Goal: Task Accomplishment & Management: Manage account settings

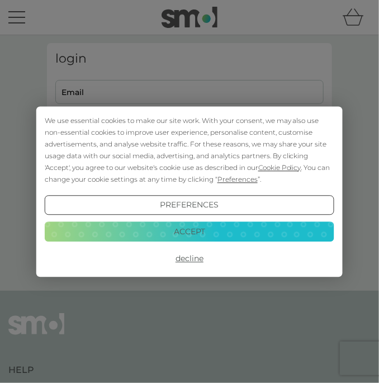
click at [190, 210] on button "Preferences" at bounding box center [189, 205] width 289 height 20
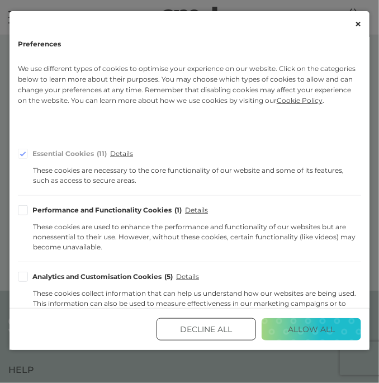
click at [227, 340] on button "Decline All" at bounding box center [205, 329] width 99 height 22
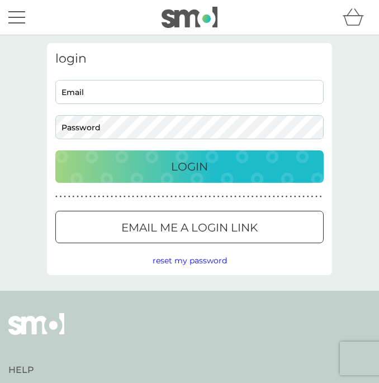
click at [215, 89] on input "Email" at bounding box center [189, 92] width 268 height 24
type input "ar.mrinmayeet@gmail.com"
click at [55, 150] on button "Login" at bounding box center [189, 166] width 268 height 32
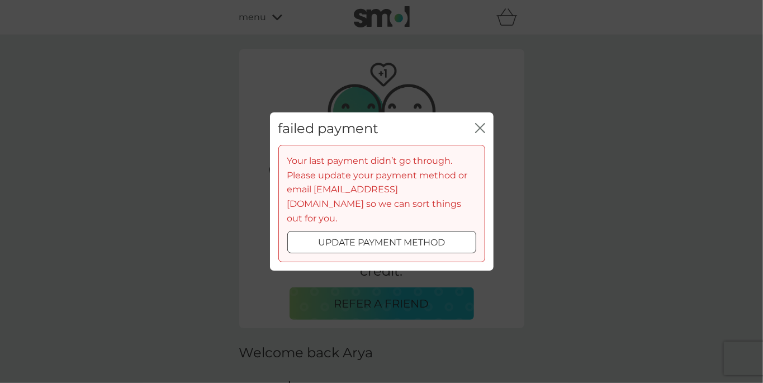
click at [378, 132] on icon "close" at bounding box center [482, 127] width 4 height 9
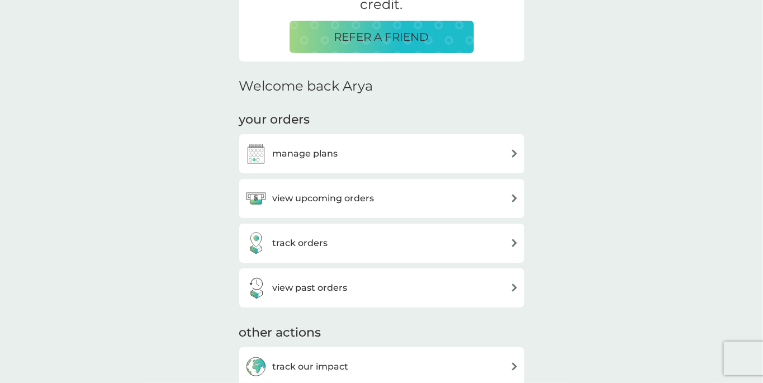
scroll to position [263, 0]
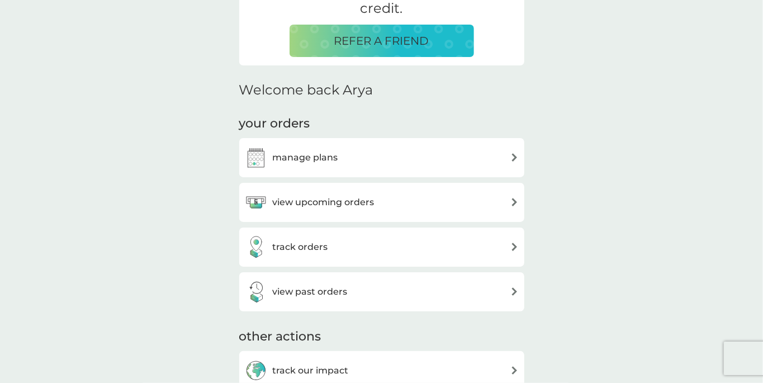
click at [378, 161] on div "manage plans" at bounding box center [382, 157] width 274 height 22
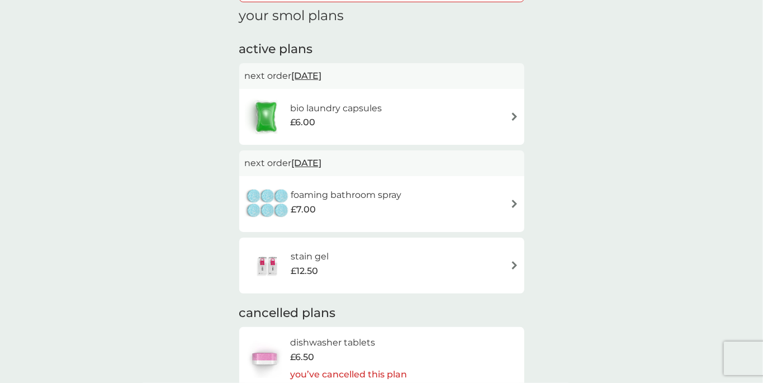
scroll to position [133, 0]
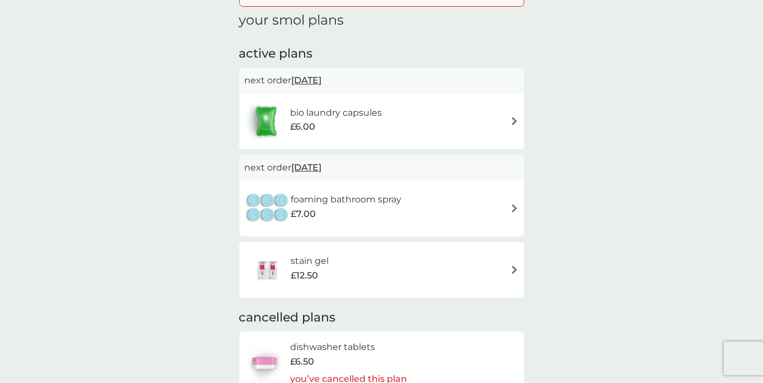
click at [378, 269] on img at bounding box center [514, 269] width 8 height 8
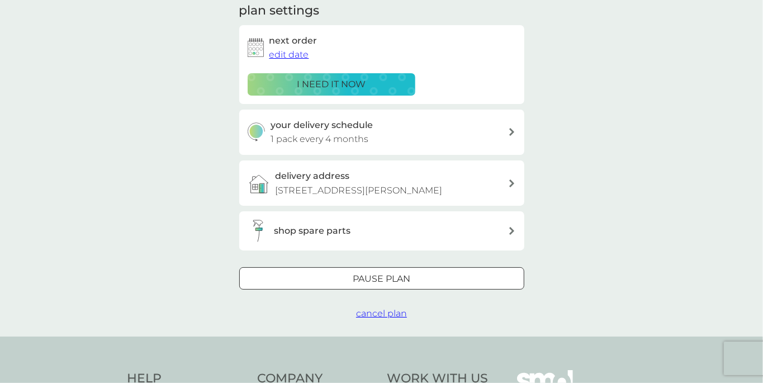
scroll to position [258, 0]
click at [356, 286] on p "Pause plan" at bounding box center [382, 279] width 58 height 15
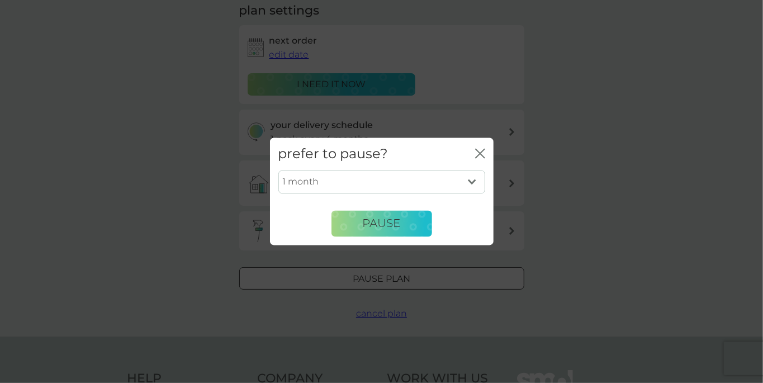
click at [378, 181] on select "1 month 2 months 3 months 4 months 5 months 6 months" at bounding box center [381, 181] width 207 height 23
select select "6"
click at [278, 170] on select "1 month 2 months 3 months 4 months 5 months 6 months" at bounding box center [381, 181] width 207 height 23
click at [378, 226] on span "Pause" at bounding box center [382, 223] width 38 height 13
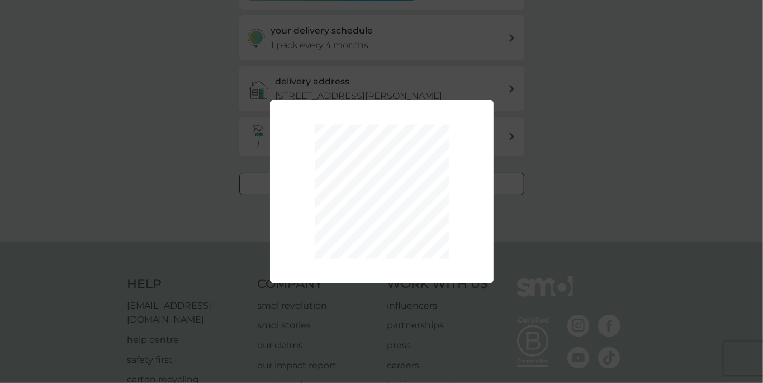
scroll to position [164, 0]
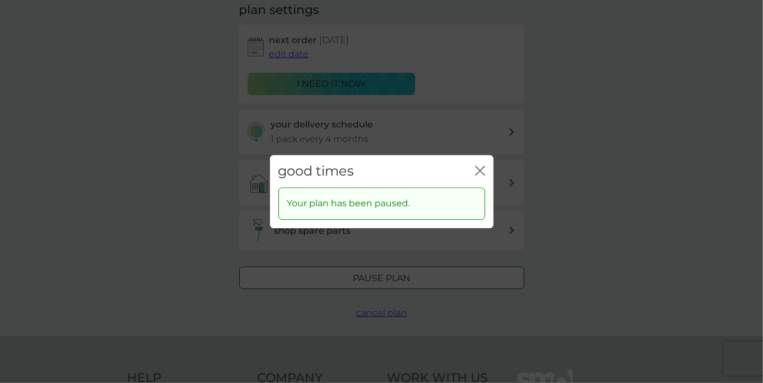
click at [378, 171] on icon "close" at bounding box center [480, 170] width 10 height 10
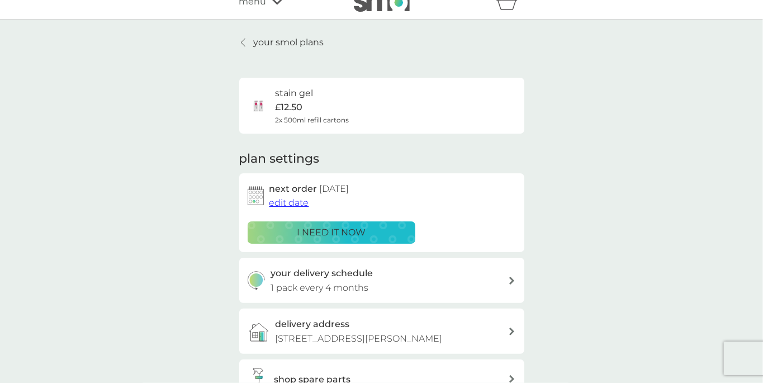
scroll to position [0, 0]
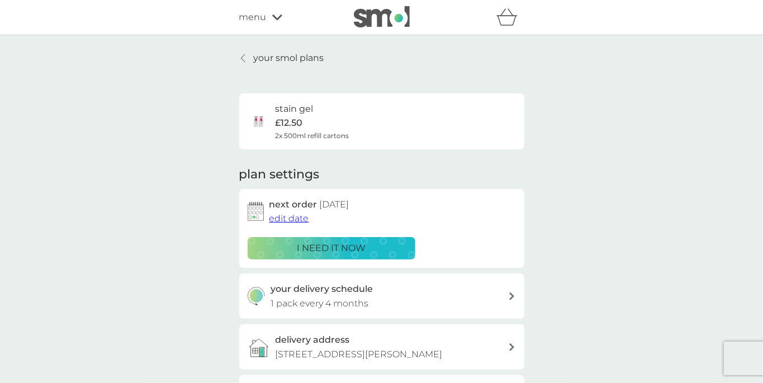
click at [265, 51] on p "your smol plans" at bounding box center [289, 58] width 70 height 15
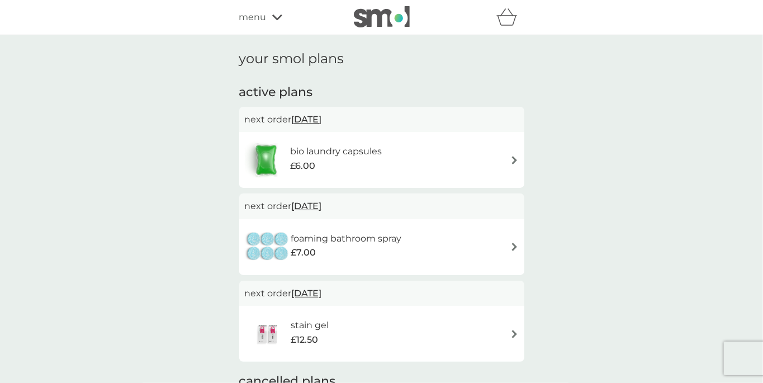
click at [378, 255] on div "foaming bathroom spray £7.00" at bounding box center [382, 246] width 274 height 39
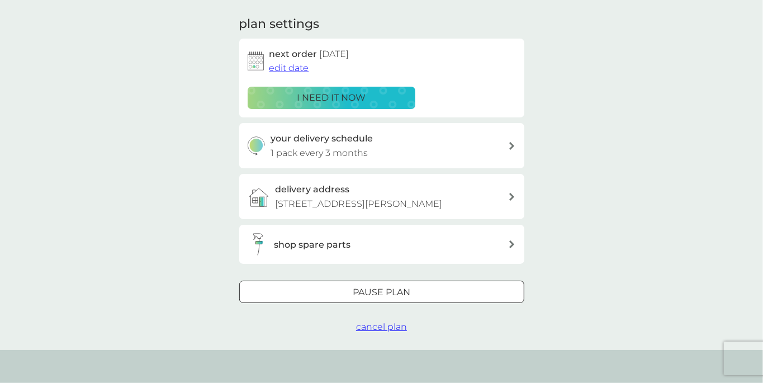
scroll to position [151, 0]
click at [378, 298] on div at bounding box center [381, 292] width 40 height 12
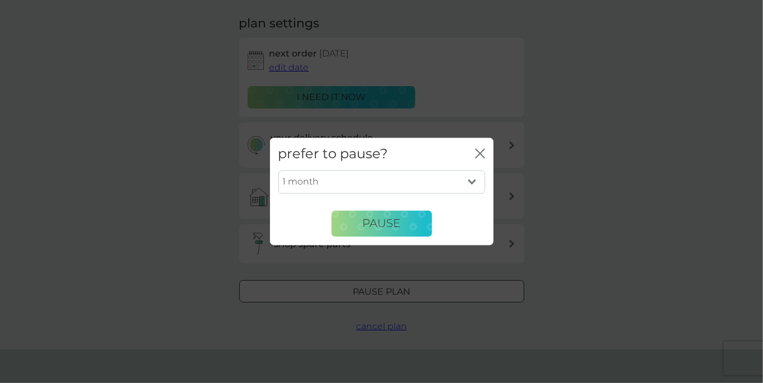
click at [378, 182] on select "1 month 2 months 3 months 4 months 5 months 6 months" at bounding box center [381, 181] width 207 height 23
select select "3"
click at [278, 170] on select "1 month 2 months 3 months 4 months 5 months 6 months" at bounding box center [381, 181] width 207 height 23
click at [378, 221] on span "Pause" at bounding box center [382, 223] width 38 height 13
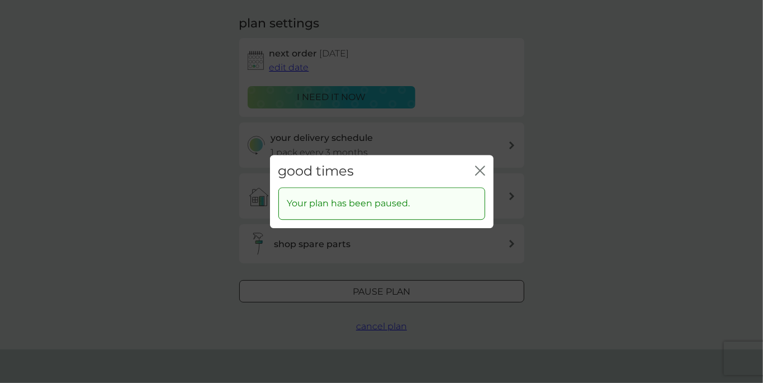
click at [378, 166] on icon "close" at bounding box center [480, 170] width 10 height 10
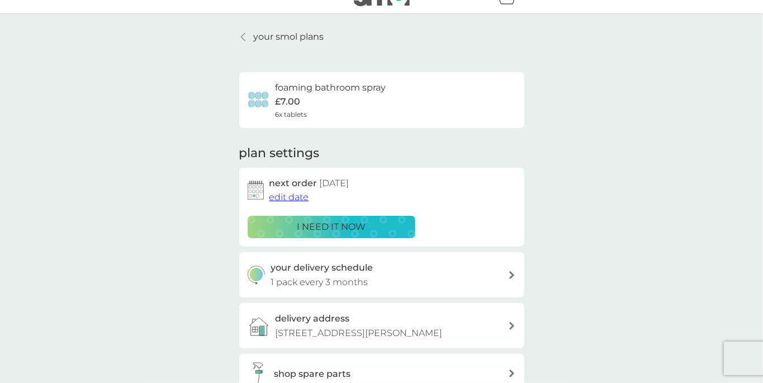
scroll to position [0, 0]
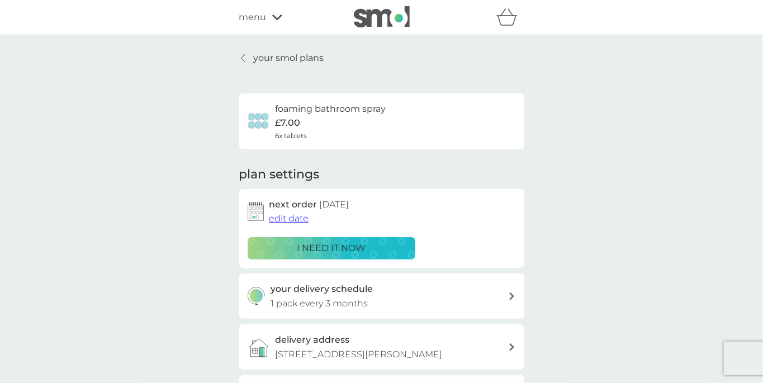
click at [299, 60] on p "your smol plans" at bounding box center [289, 58] width 70 height 15
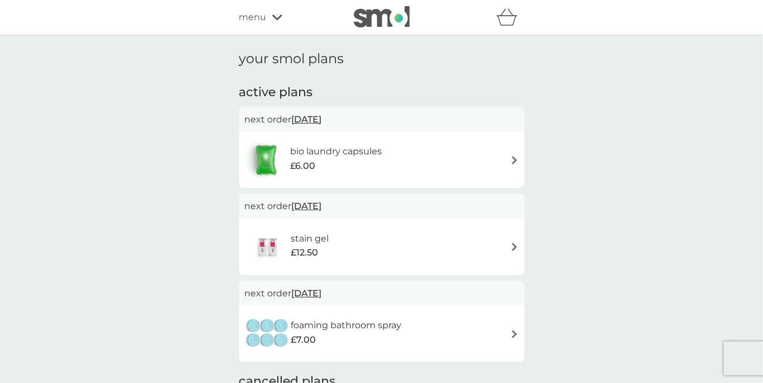
click at [378, 160] on div "bio laundry capsules £6.00" at bounding box center [382, 159] width 274 height 39
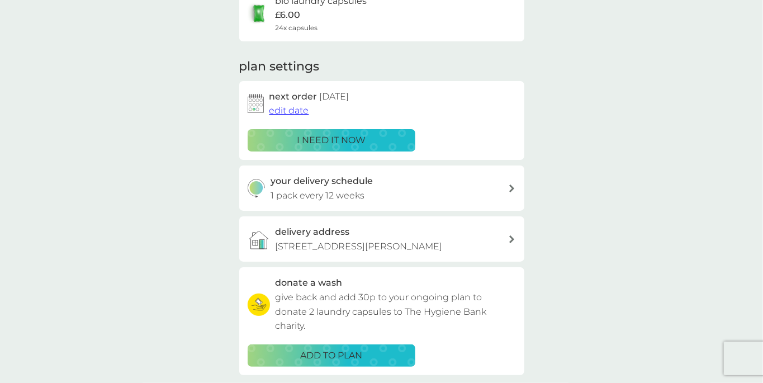
scroll to position [111, 0]
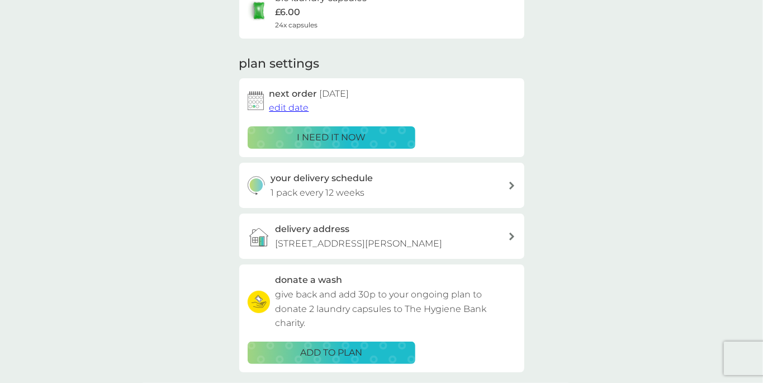
click at [285, 108] on span "edit date" at bounding box center [289, 107] width 40 height 11
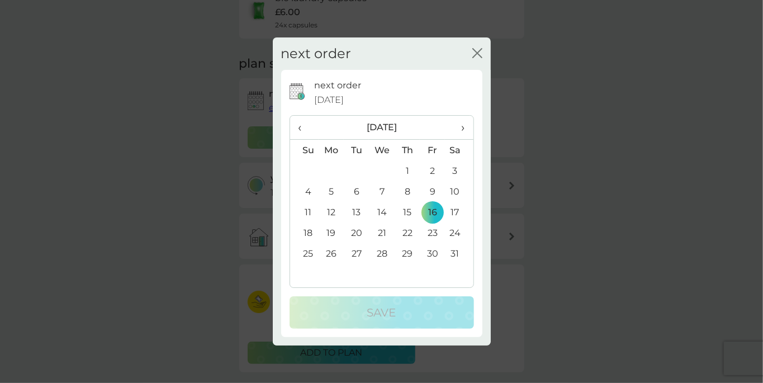
click at [300, 126] on span "‹" at bounding box center [304, 127] width 12 height 23
click at [292, 124] on th "‹" at bounding box center [304, 128] width 28 height 24
click at [378, 216] on td "14" at bounding box center [432, 212] width 25 height 21
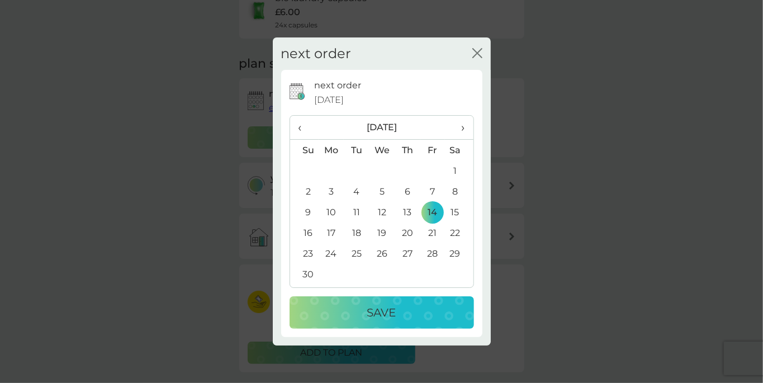
click at [378, 312] on p "Save" at bounding box center [381, 312] width 29 height 18
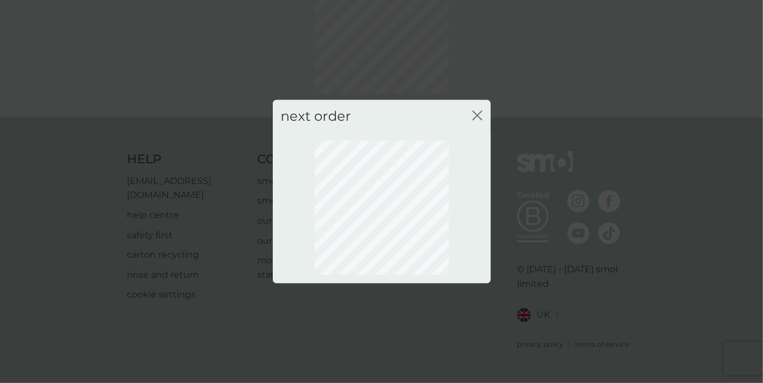
scroll to position [86, 0]
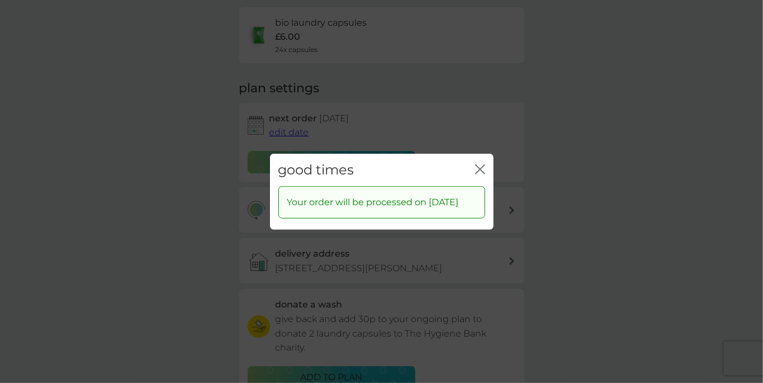
click at [378, 164] on icon "close" at bounding box center [480, 169] width 10 height 10
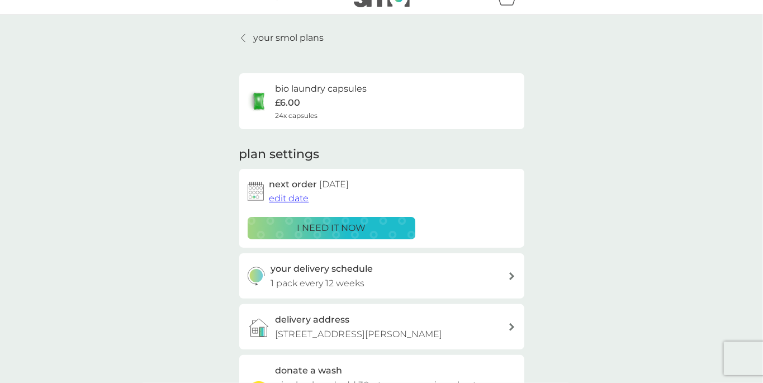
scroll to position [0, 0]
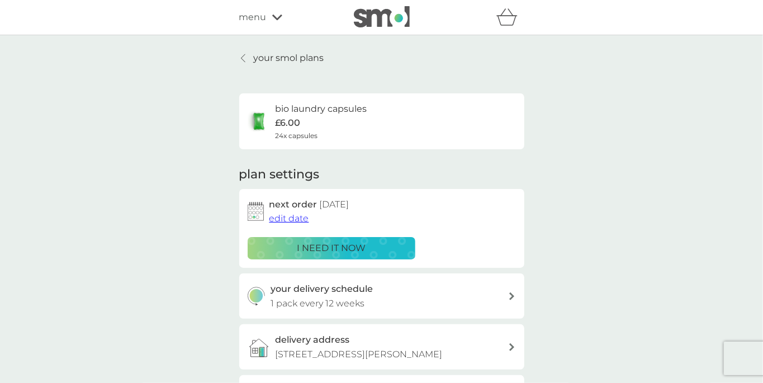
click at [292, 59] on p "your smol plans" at bounding box center [289, 58] width 70 height 15
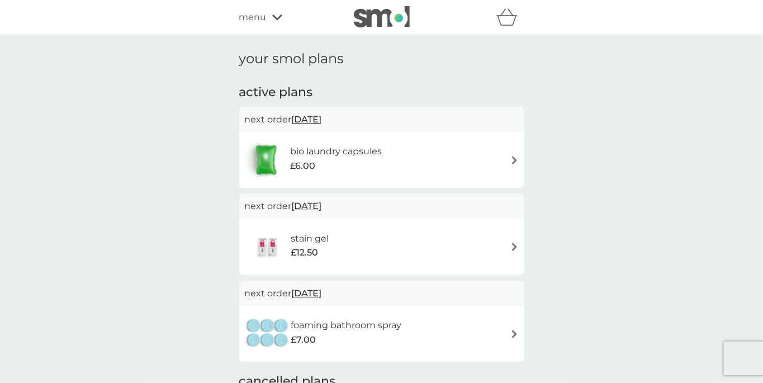
click at [271, 11] on div "menu" at bounding box center [286, 17] width 95 height 15
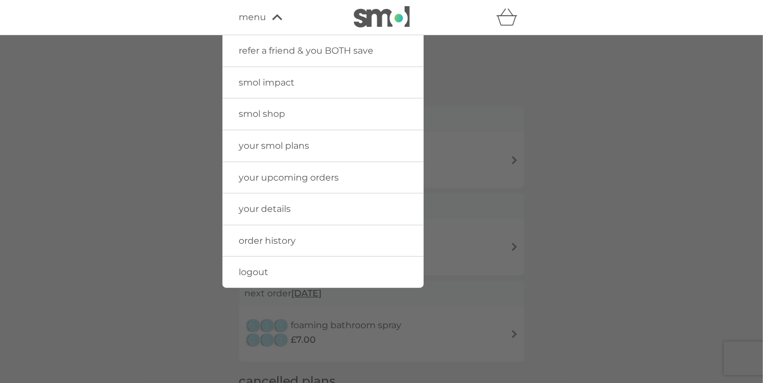
click at [311, 210] on link "your details" at bounding box center [322, 208] width 201 height 31
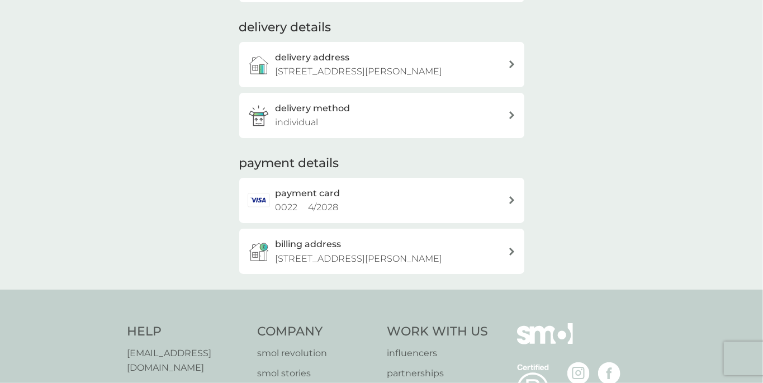
scroll to position [150, 0]
click at [378, 214] on div "payment card 0022 4 / 2028" at bounding box center [391, 199] width 232 height 28
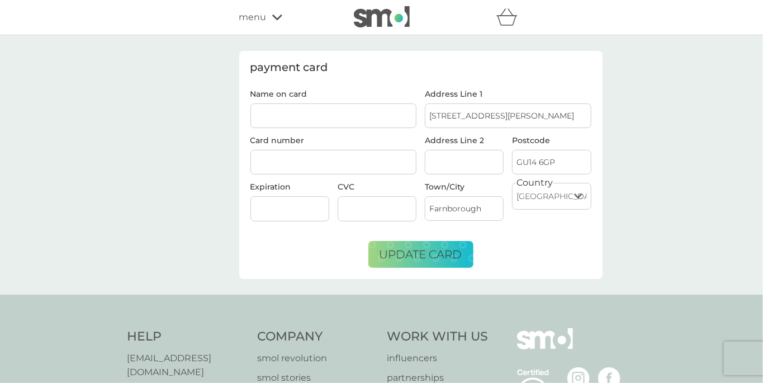
click at [364, 111] on input "Name on card" at bounding box center [333, 115] width 166 height 25
type input "[PERSON_NAME]"
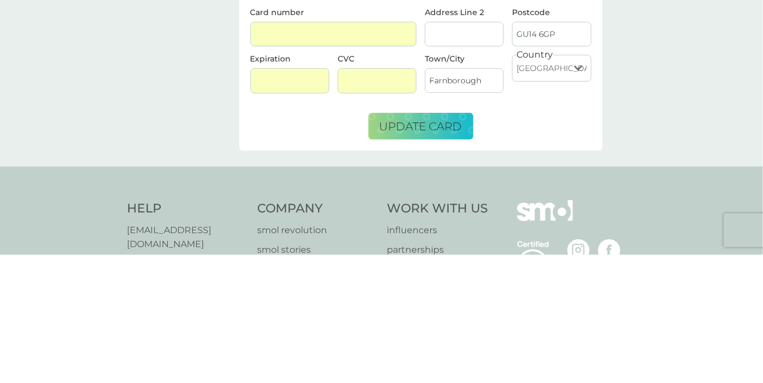
click at [378, 253] on span "update card" at bounding box center [420, 254] width 83 height 13
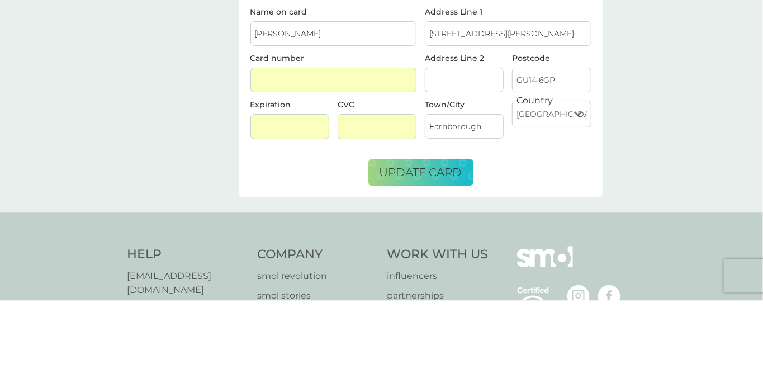
scroll to position [39, 0]
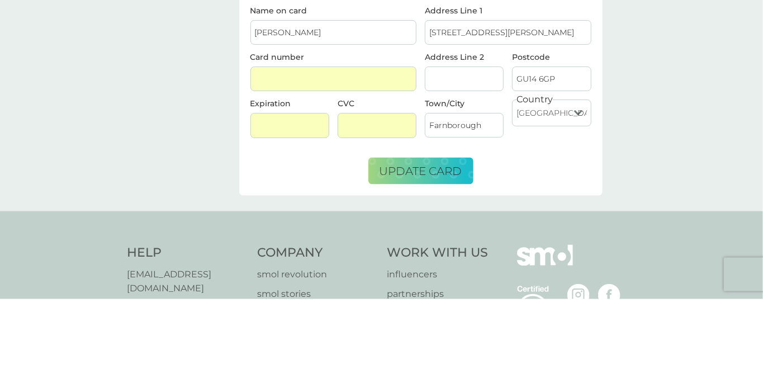
click at [378, 160] on input "Address Line 2" at bounding box center [464, 162] width 79 height 25
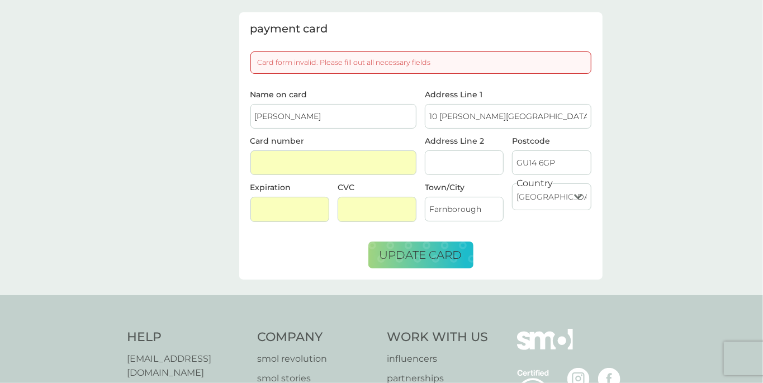
type input "10 [PERSON_NAME][GEOGRAPHIC_DATA]"
click at [378, 162] on input "Address Line 2" at bounding box center [464, 162] width 79 height 25
paste input "Sopwith Drive"
type input "Sopwith Drive"
click at [378, 253] on span "update card" at bounding box center [420, 254] width 83 height 13
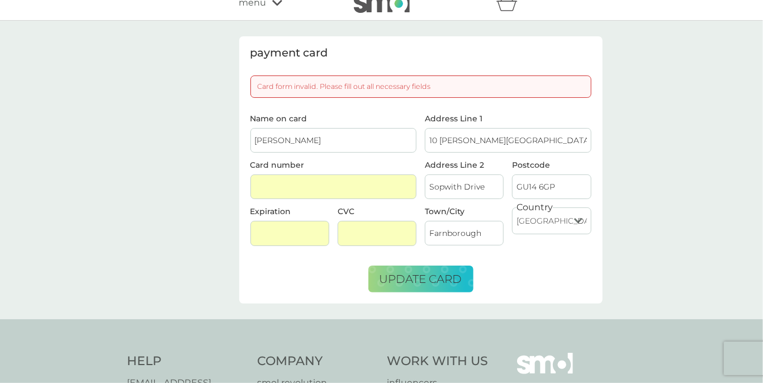
scroll to position [0, 0]
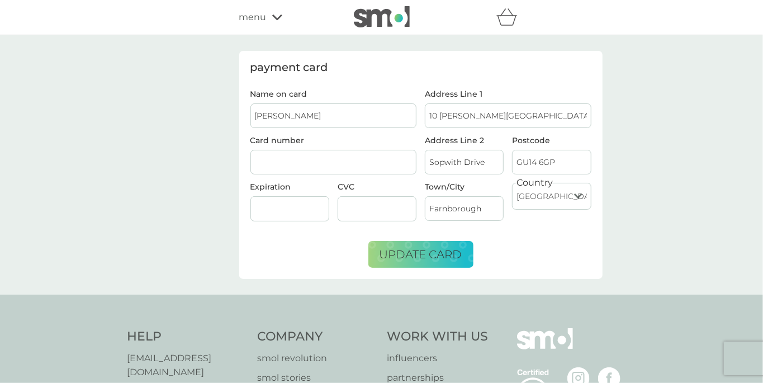
click at [378, 255] on span "update card" at bounding box center [420, 254] width 83 height 13
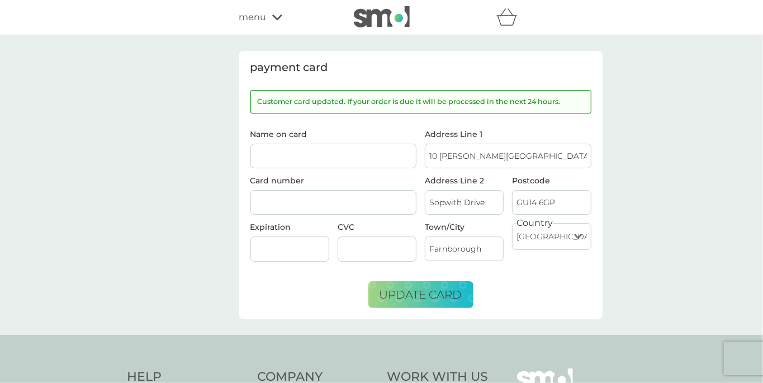
click at [378, 16] on img at bounding box center [382, 16] width 56 height 21
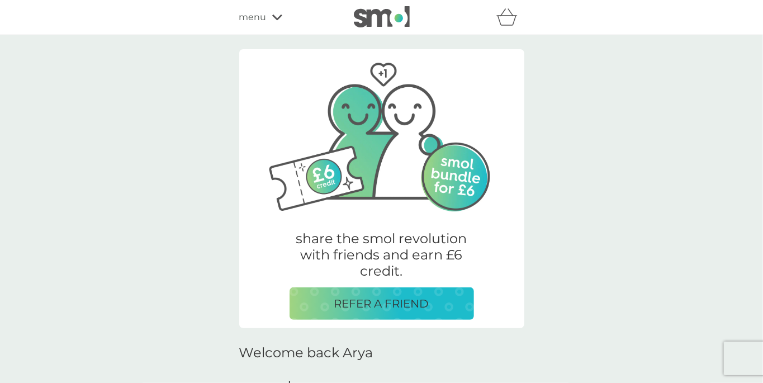
click at [259, 19] on span "menu" at bounding box center [252, 17] width 27 height 15
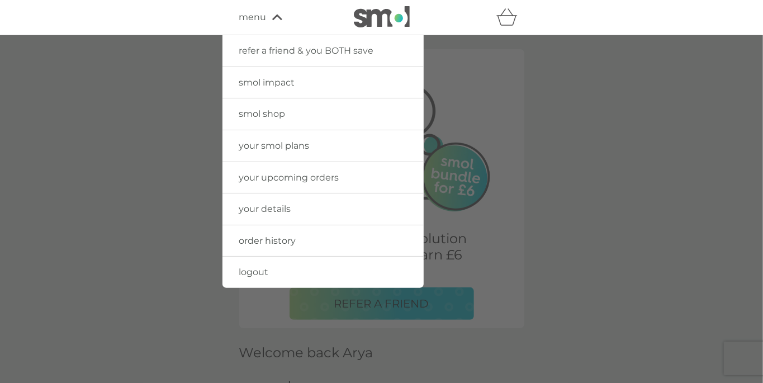
click at [317, 112] on link "smol shop" at bounding box center [322, 113] width 201 height 31
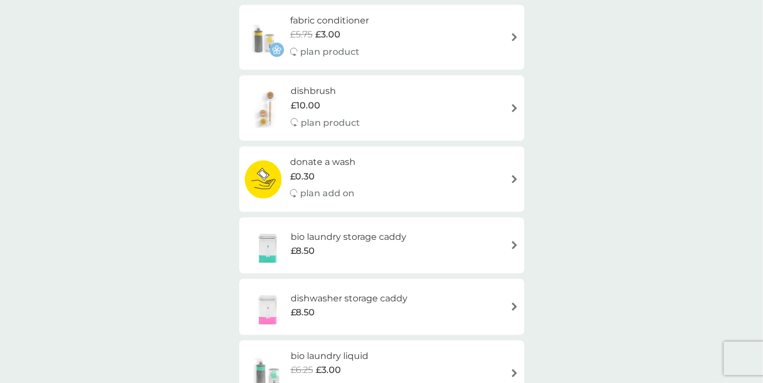
scroll to position [325, 0]
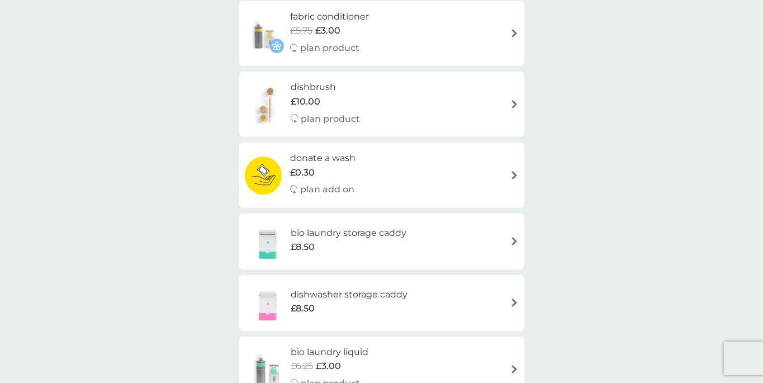
click at [266, 114] on img at bounding box center [268, 104] width 46 height 39
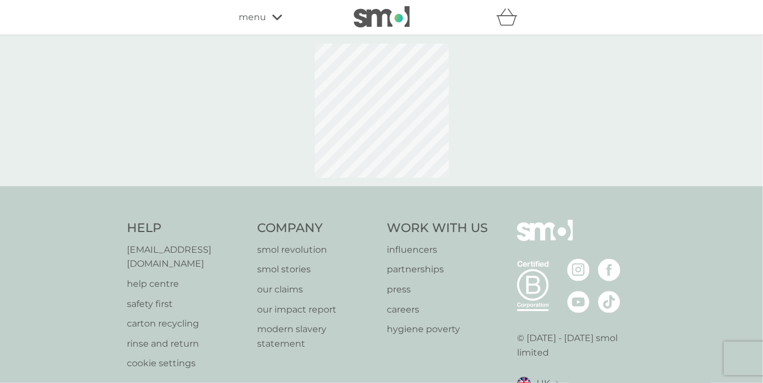
select select "245"
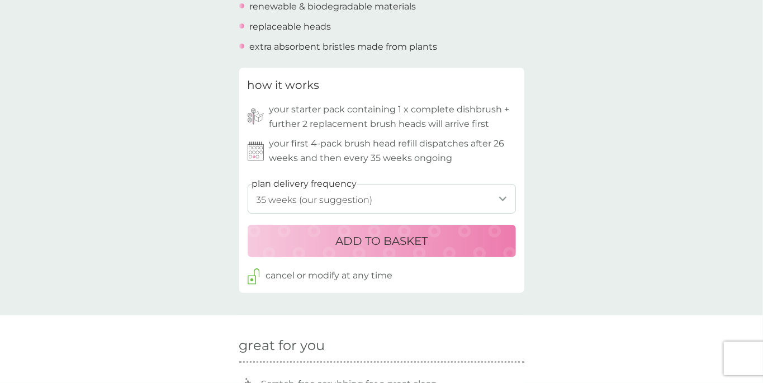
scroll to position [483, 0]
click at [355, 197] on select "1 week 2 weeks 3 weeks 4 weeks 5 weeks 6 weeks 7 weeks 8 weeks 9 weeks 10 weeks…" at bounding box center [382, 198] width 268 height 30
click at [194, 278] on div "back excellent products and service excellent products and service. - Sue excel…" at bounding box center [381, 236] width 763 height 1336
click at [346, 244] on p "ADD TO BASKET" at bounding box center [381, 240] width 92 height 18
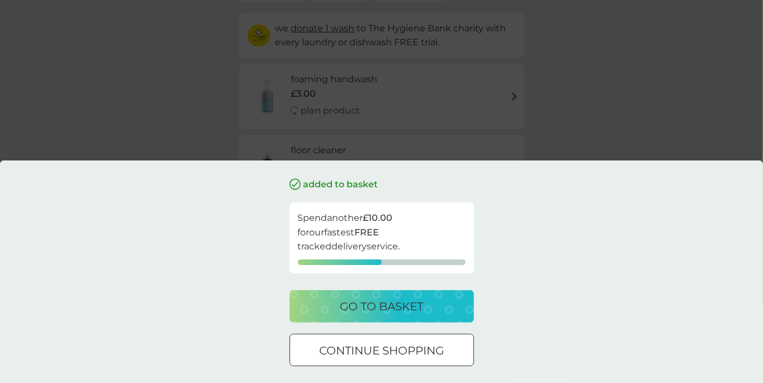
scroll to position [123, 0]
click at [322, 358] on p "continue shopping" at bounding box center [381, 350] width 125 height 18
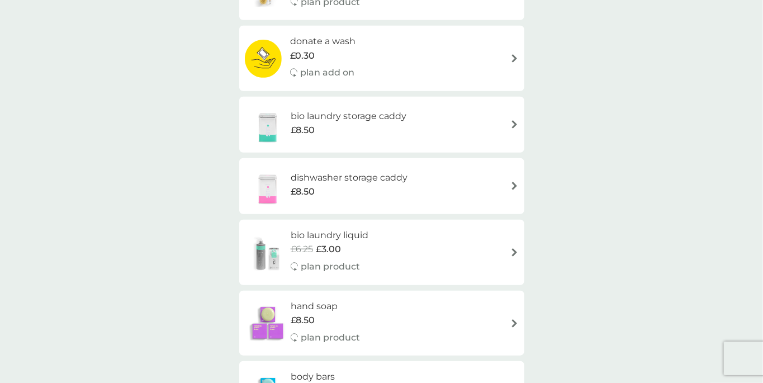
scroll to position [442, 0]
click at [267, 190] on img at bounding box center [268, 184] width 46 height 39
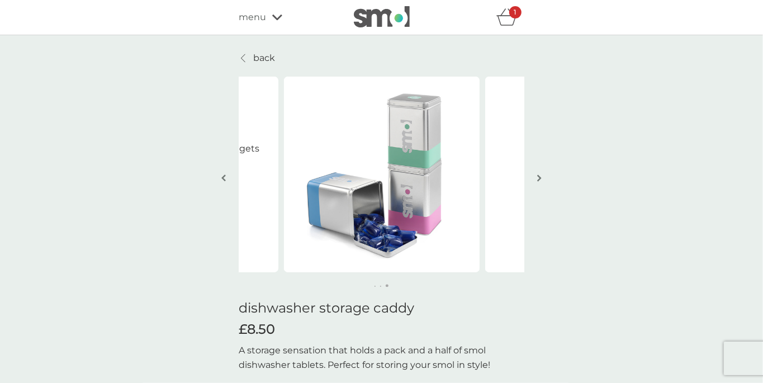
click at [265, 59] on p "back" at bounding box center [265, 58] width 22 height 15
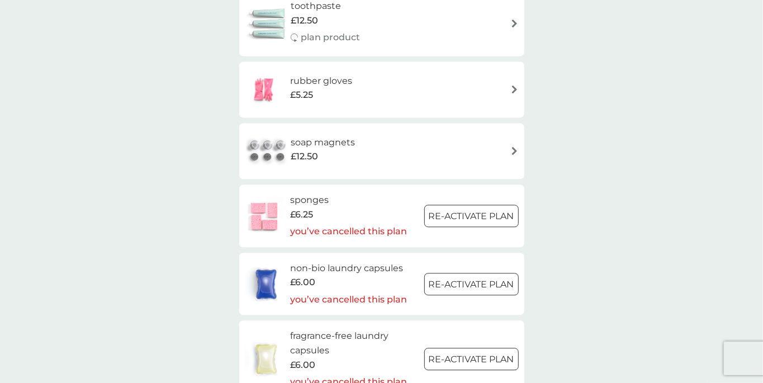
scroll to position [1300, 0]
click at [345, 159] on div "£12.50" at bounding box center [323, 155] width 64 height 15
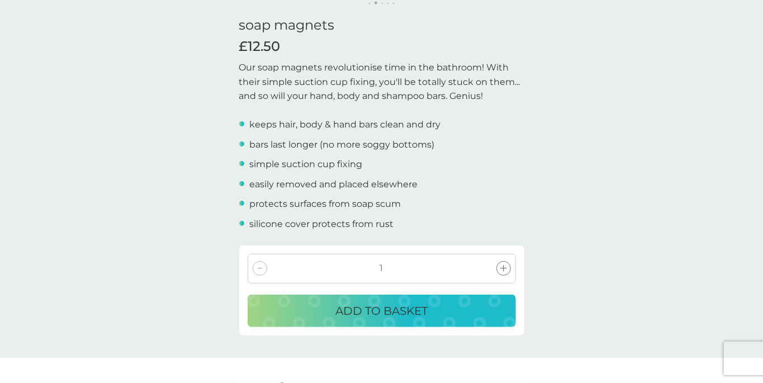
scroll to position [283, 0]
click at [283, 312] on div "ADD TO BASKET" at bounding box center [382, 310] width 246 height 18
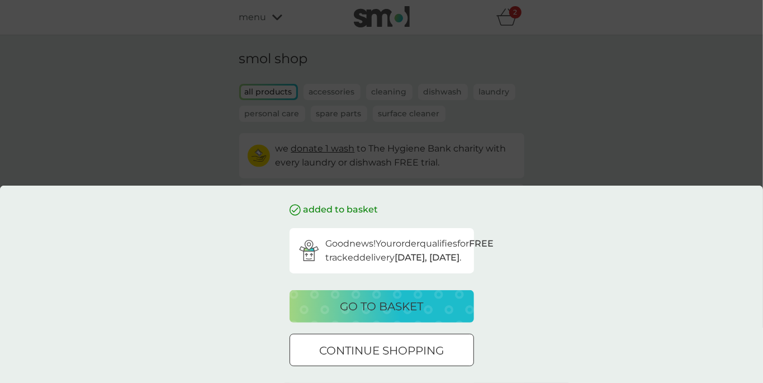
click at [319, 352] on p "continue shopping" at bounding box center [381, 350] width 125 height 18
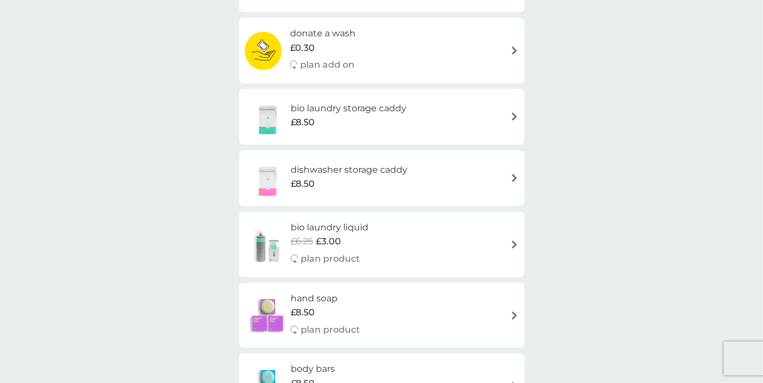
scroll to position [449, 0]
click at [260, 318] on img at bounding box center [268, 315] width 46 height 39
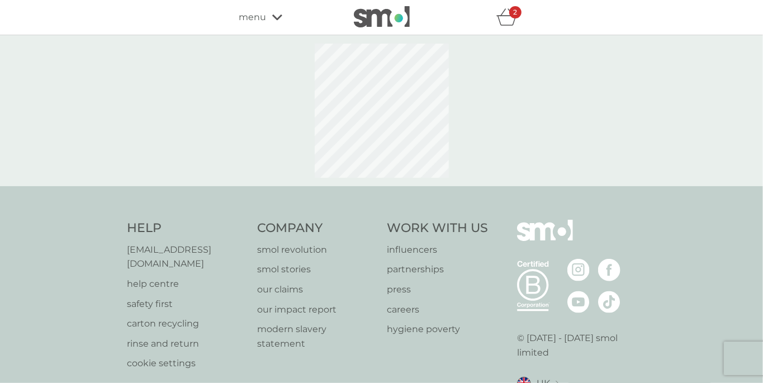
select select "91"
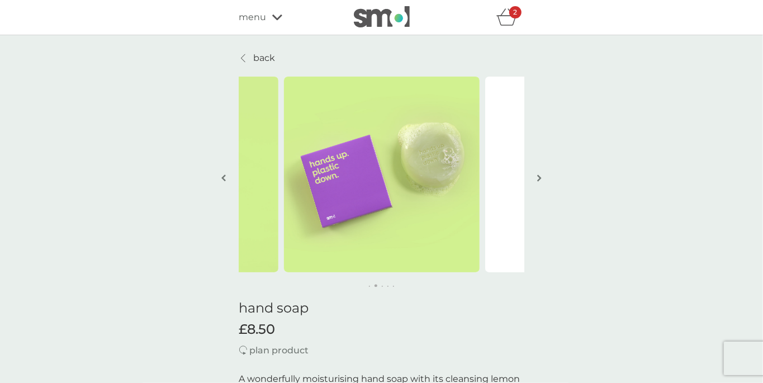
click at [265, 59] on p "back" at bounding box center [265, 58] width 22 height 15
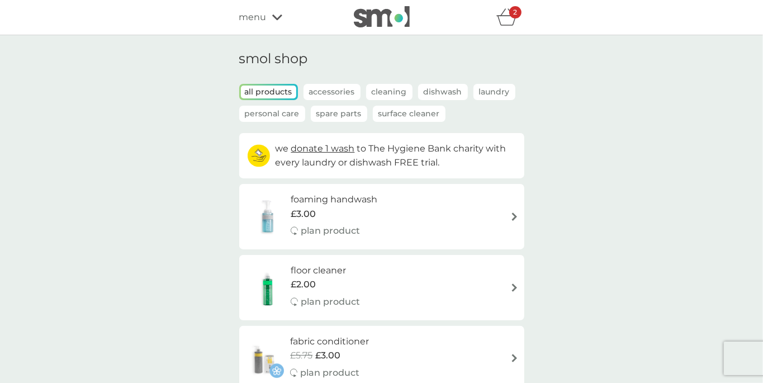
click at [378, 21] on icon "basket" at bounding box center [506, 16] width 21 height 17
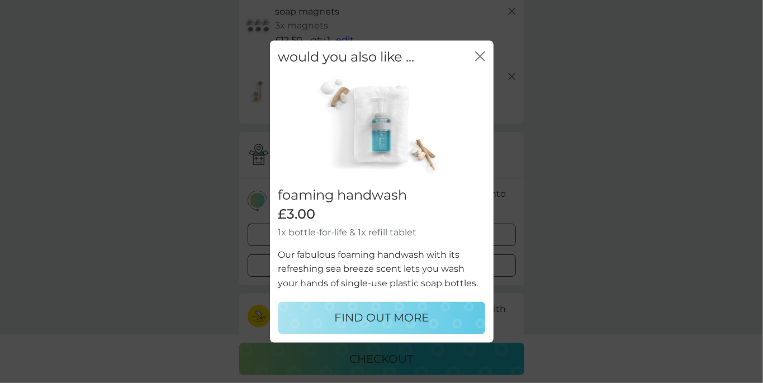
scroll to position [83, 0]
click at [378, 59] on icon "close" at bounding box center [477, 55] width 4 height 9
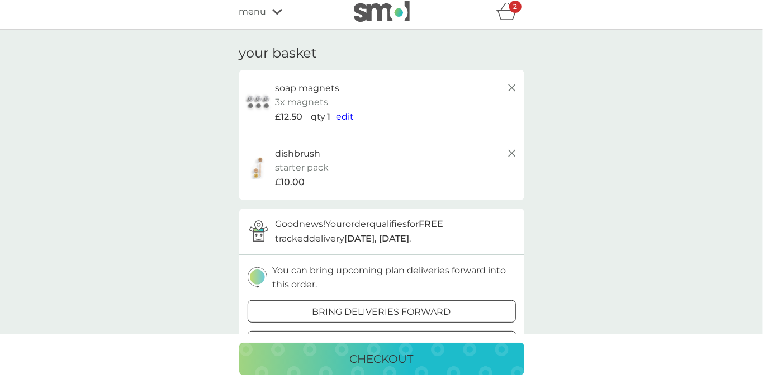
scroll to position [0, 0]
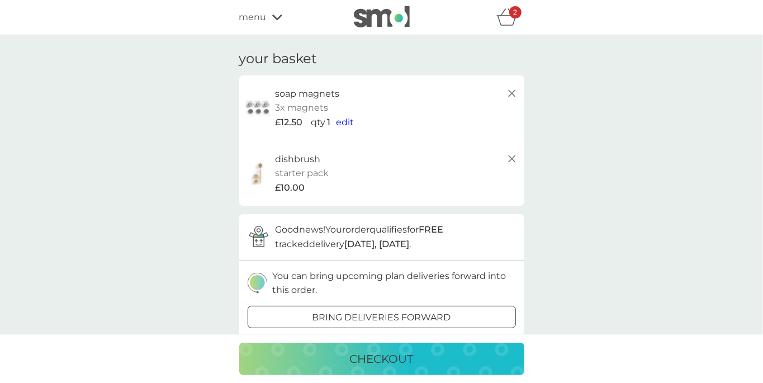
click at [270, 23] on div "menu" at bounding box center [286, 17] width 95 height 15
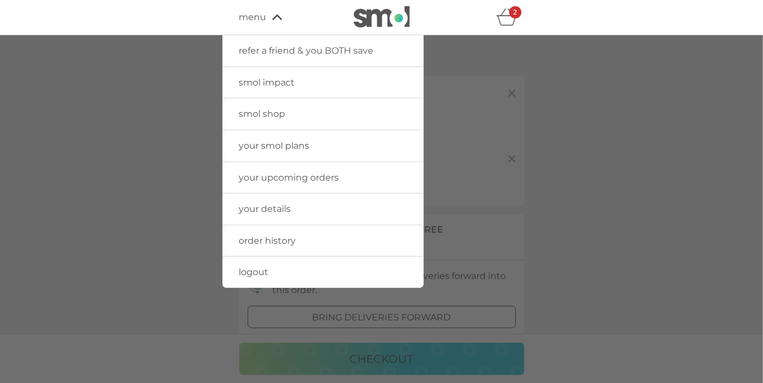
click at [278, 204] on span "your details" at bounding box center [265, 208] width 52 height 11
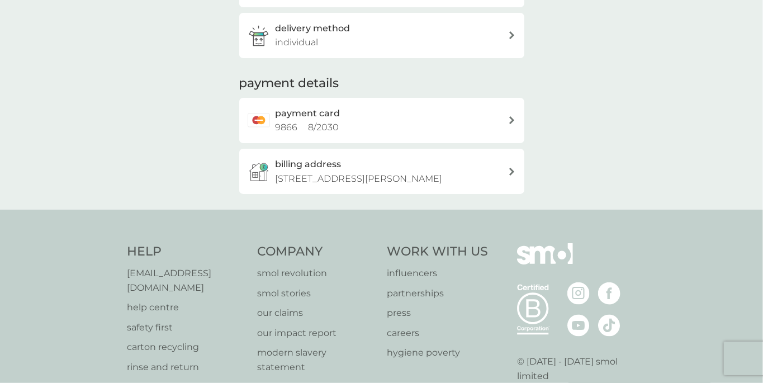
scroll to position [230, 0]
click at [372, 134] on div "payment card 9866 8 / 2030" at bounding box center [391, 120] width 232 height 28
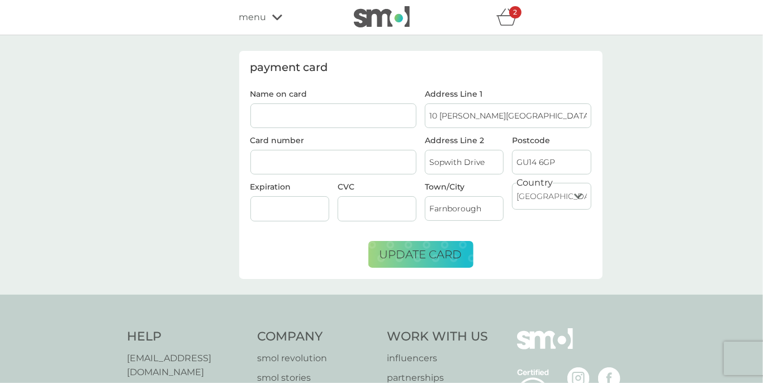
click at [291, 113] on input "Name on card" at bounding box center [333, 115] width 166 height 25
click at [260, 22] on span "menu" at bounding box center [252, 17] width 27 height 15
